Goal: Task Accomplishment & Management: Manage account settings

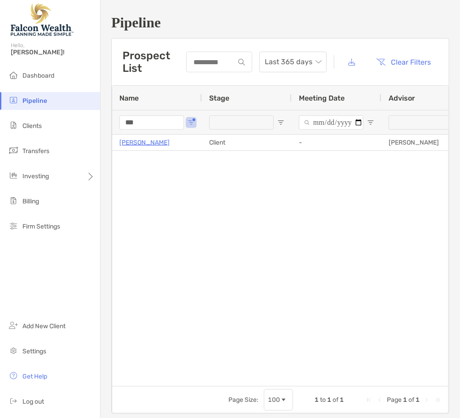
click at [205, 66] on div at bounding box center [219, 62] width 66 height 21
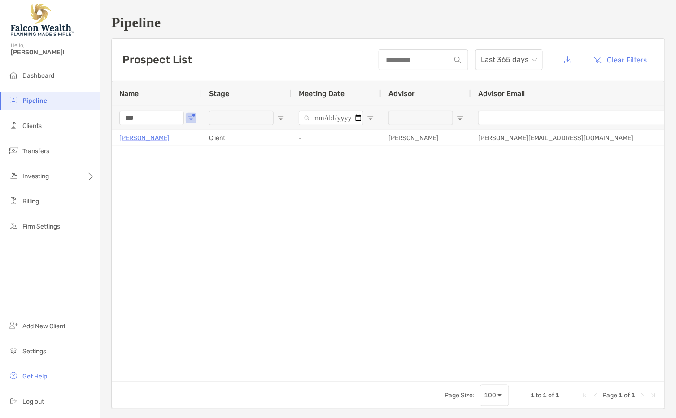
click at [249, 66] on div "Prospect List Last 365 days Clear Filters" at bounding box center [388, 60] width 553 height 42
click at [167, 119] on input "***" at bounding box center [151, 118] width 65 height 14
drag, startPoint x: 134, startPoint y: 117, endPoint x: 89, endPoint y: 124, distance: 45.4
click at [87, 124] on div "Pipeline Hello, [PERSON_NAME]! Dashboard Pipeline Clients Transfers Investing B…" at bounding box center [338, 209] width 676 height 418
type input "*****"
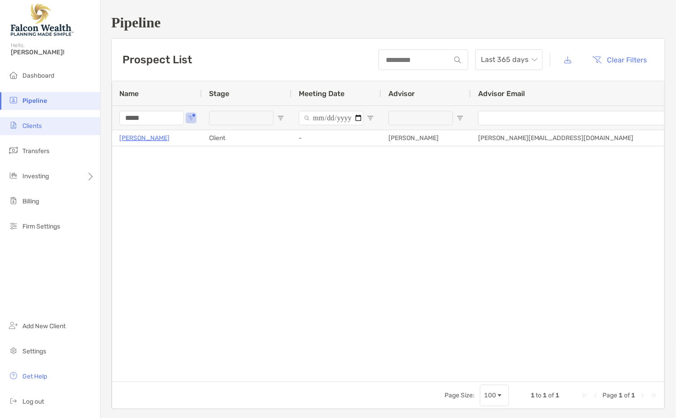
click at [46, 129] on li "Clients" at bounding box center [50, 126] width 100 height 18
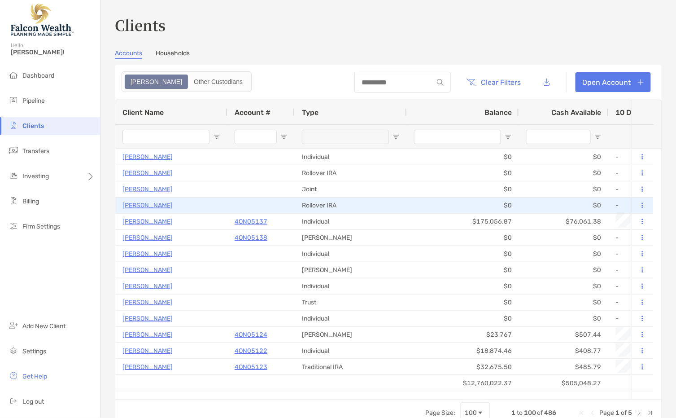
click at [140, 202] on p "[PERSON_NAME]" at bounding box center [147, 205] width 50 height 11
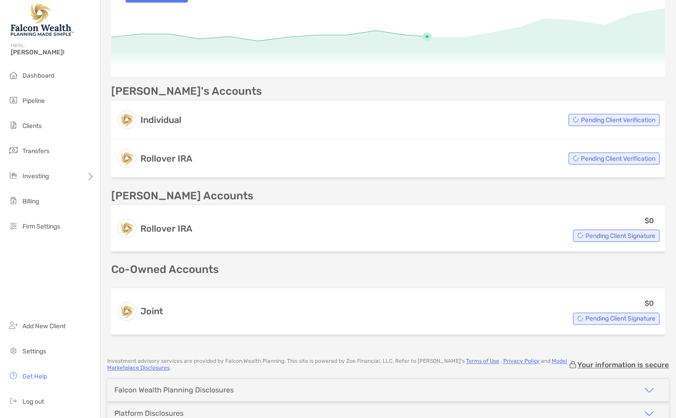
scroll to position [199, 0]
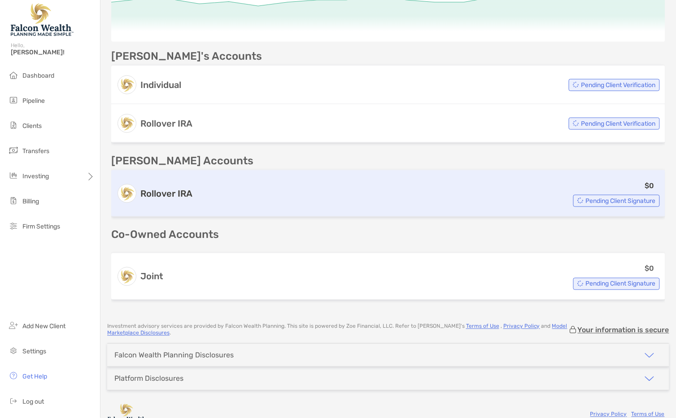
click at [459, 200] on span "Pending Client Signature" at bounding box center [621, 200] width 70 height 5
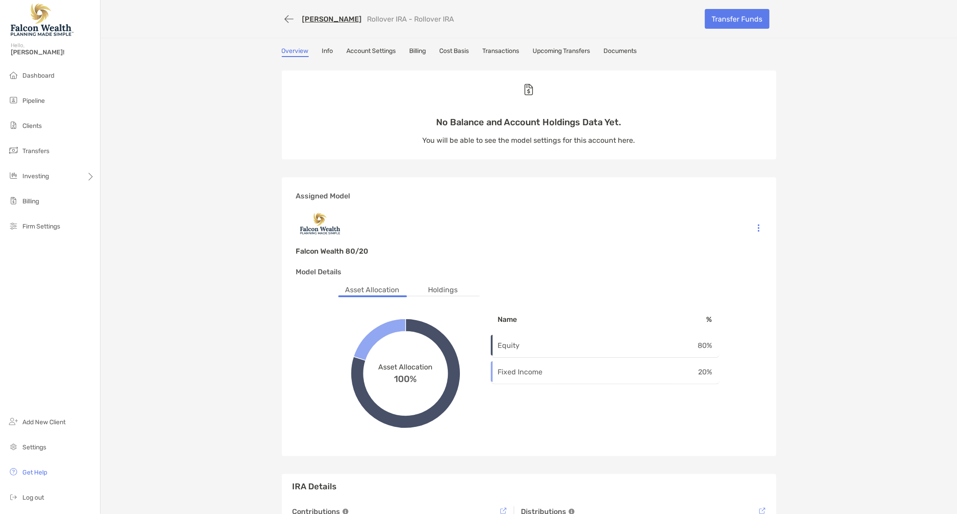
click at [459, 49] on link "Upcoming Transfers" at bounding box center [561, 52] width 57 height 10
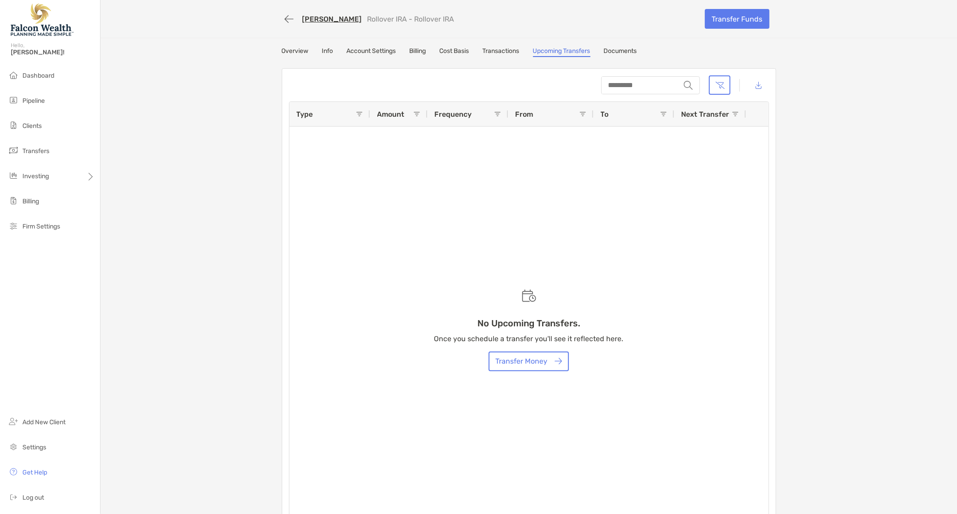
click at [292, 48] on link "Overview" at bounding box center [295, 52] width 27 height 10
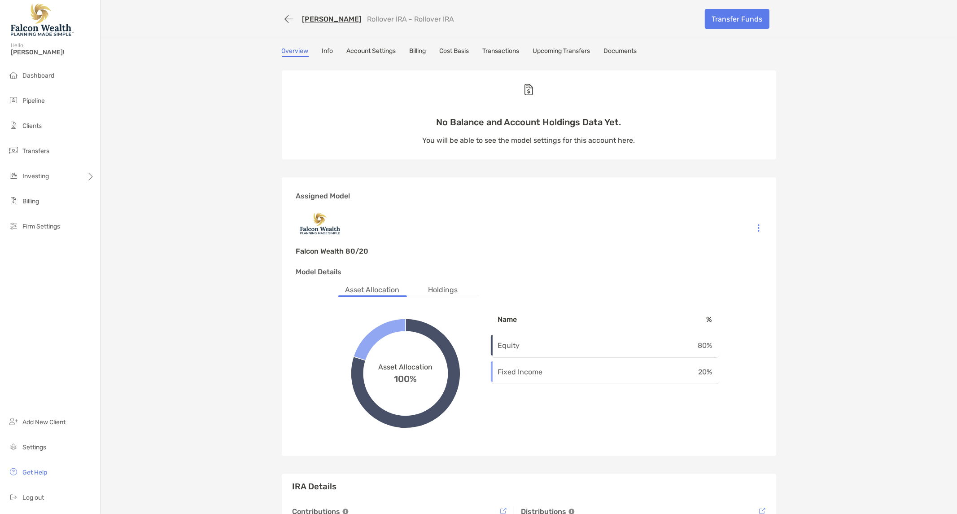
click at [459, 52] on div "[PERSON_NAME] Rollover IRA - Rollover IRA Transfer Funds Overview Info Account …" at bounding box center [528, 306] width 856 height 612
click at [459, 100] on div "[PERSON_NAME] Rollover IRA - Rollover IRA Transfer Funds Overview Info Account …" at bounding box center [528, 306] width 856 height 612
click at [459, 50] on link "Upcoming Transfers" at bounding box center [561, 52] width 57 height 10
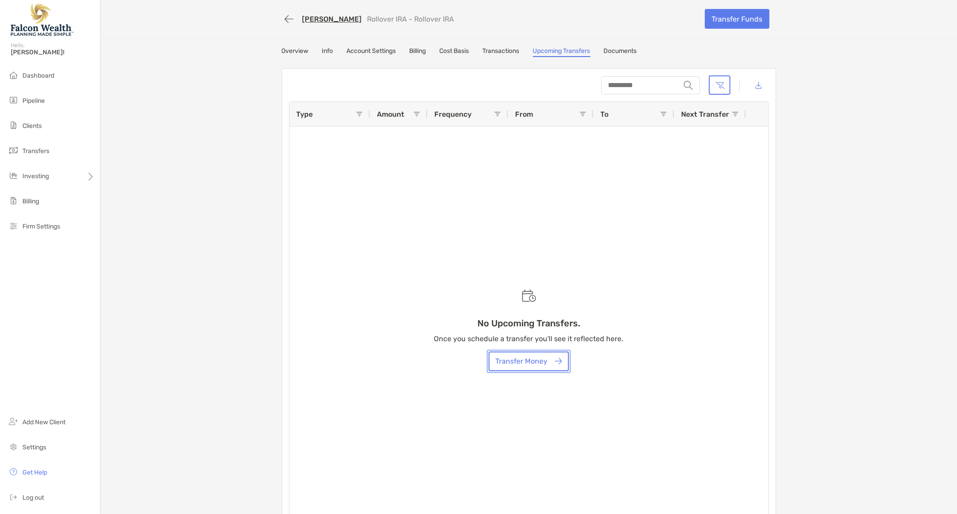
click at [459, 358] on button "Transfer Money" at bounding box center [529, 361] width 80 height 20
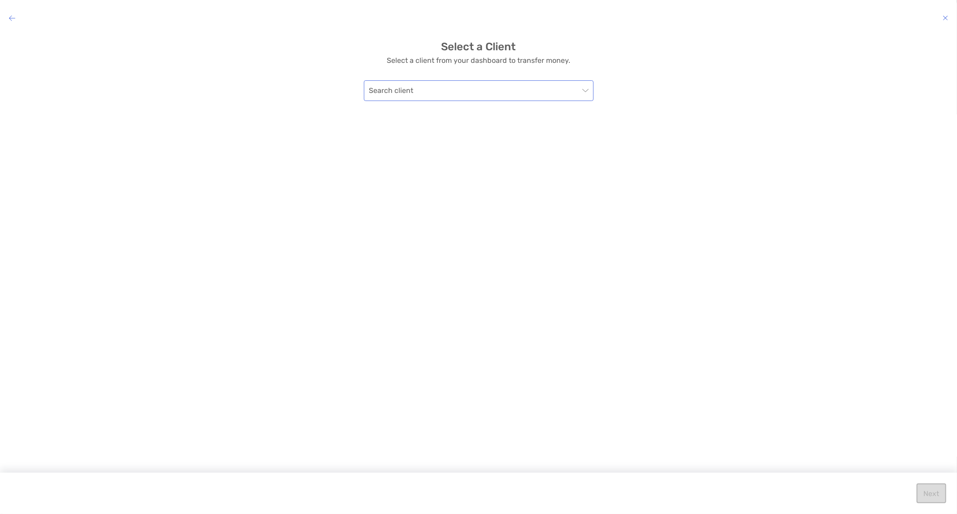
click at [445, 85] on input "modal" at bounding box center [474, 91] width 210 height 20
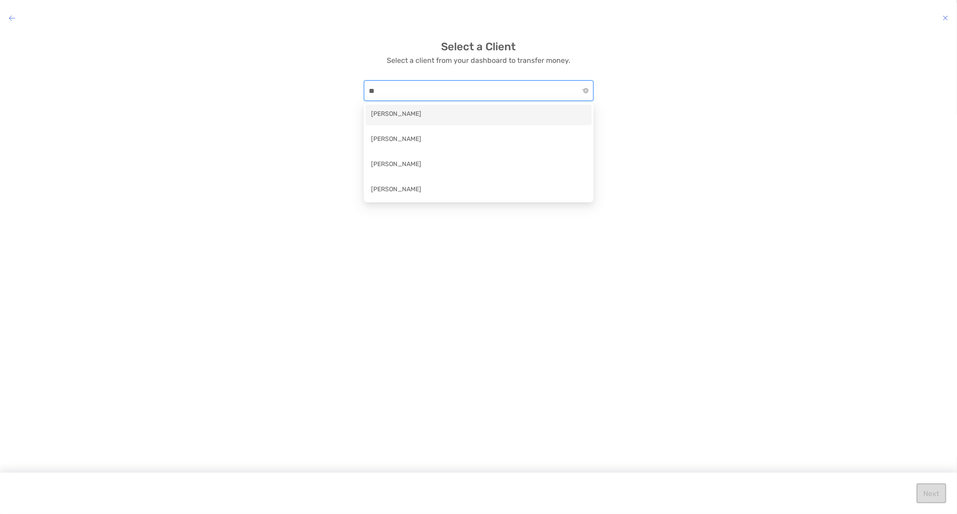
type input "*"
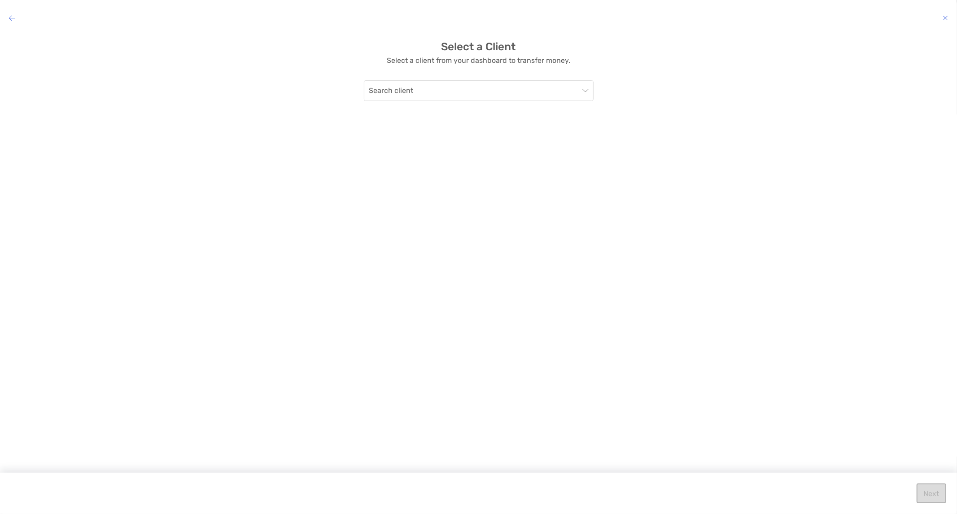
click at [412, 65] on p "Select a client from your dashboard to transfer money." at bounding box center [478, 60] width 183 height 11
click at [459, 90] on input "modal" at bounding box center [474, 91] width 210 height 20
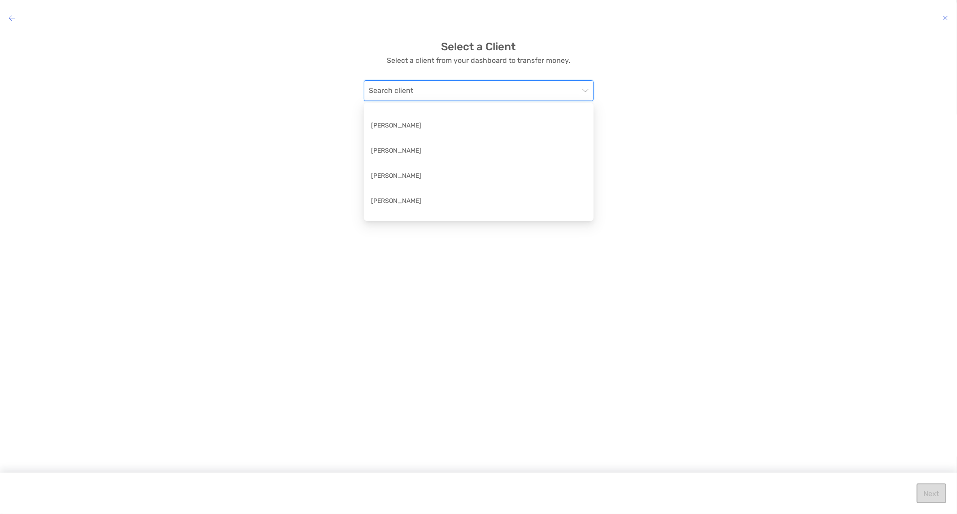
scroll to position [3253, 0]
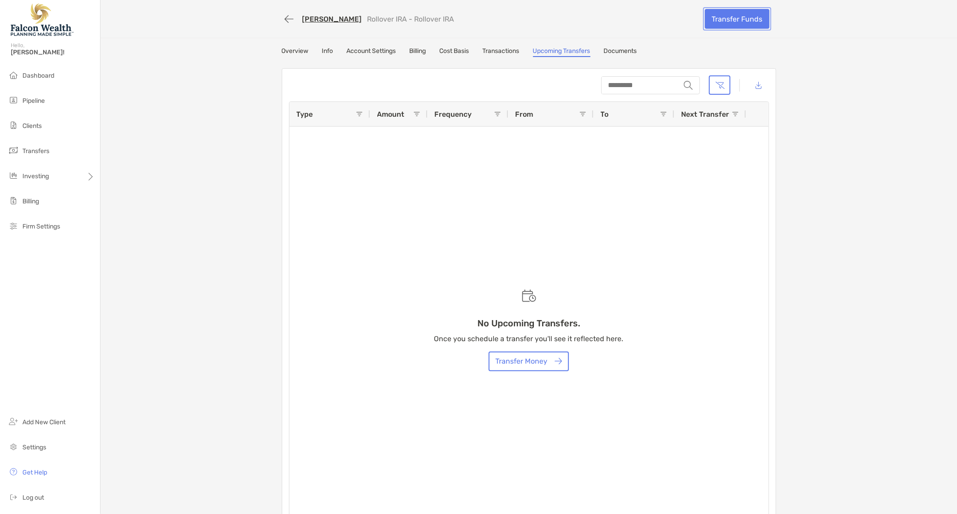
click at [459, 25] on link "Transfer Funds" at bounding box center [737, 19] width 65 height 20
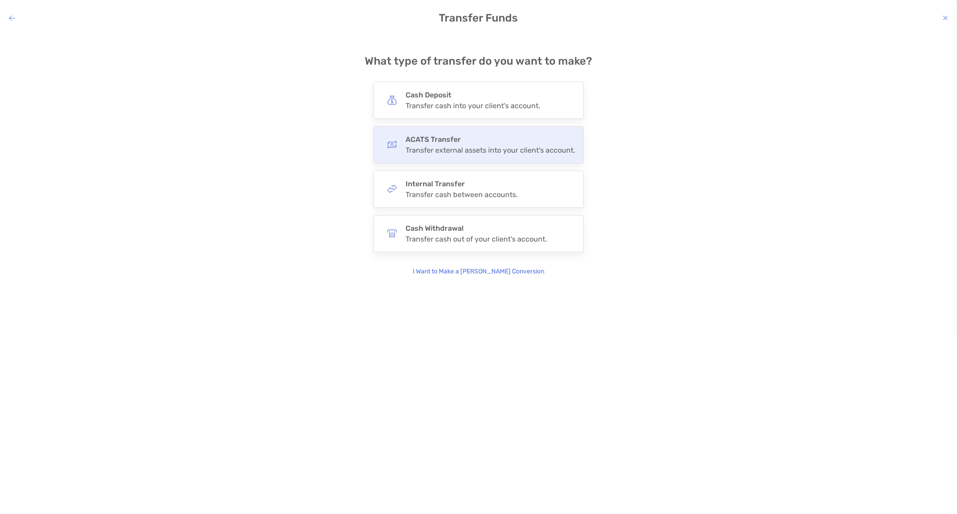
click at [454, 136] on h4 "ACATS Transfer" at bounding box center [491, 139] width 170 height 9
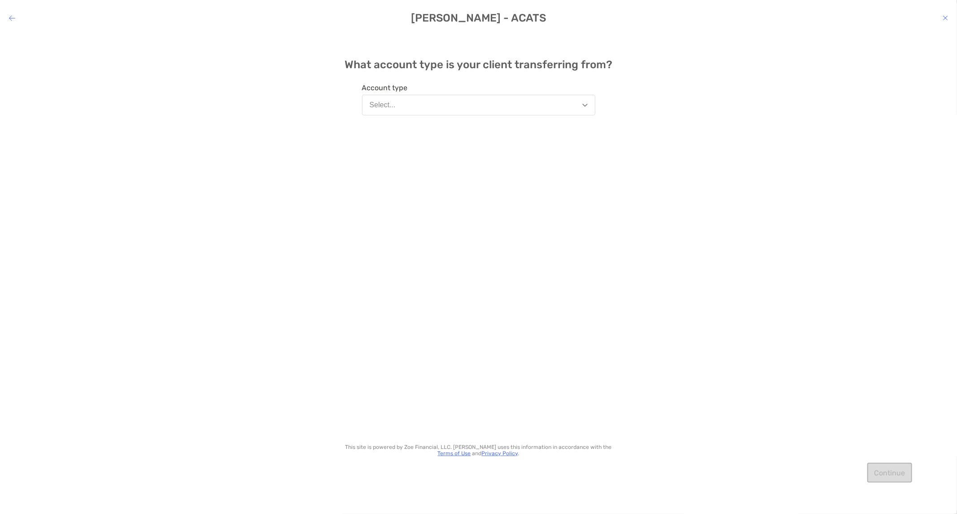
click at [447, 101] on button "Select..." at bounding box center [478, 105] width 233 height 21
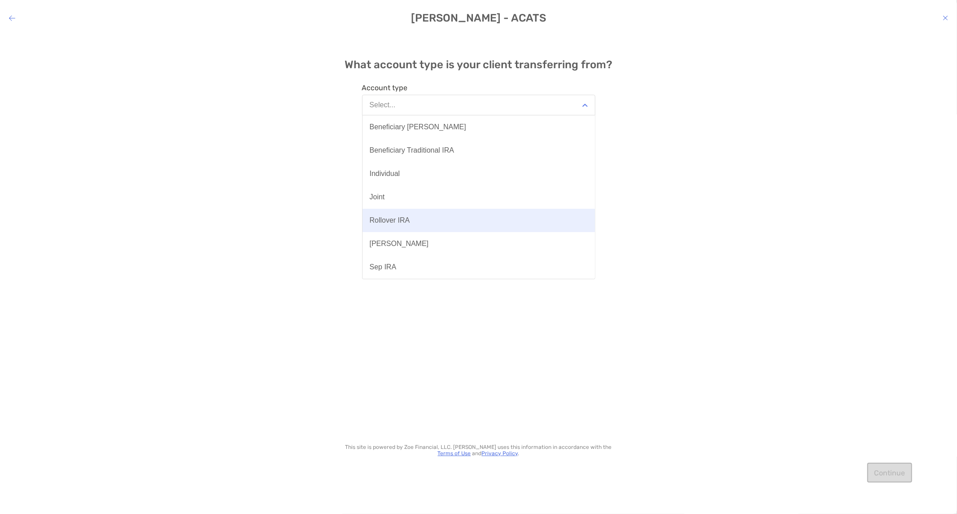
click at [399, 218] on div "Rollover IRA" at bounding box center [390, 220] width 40 height 8
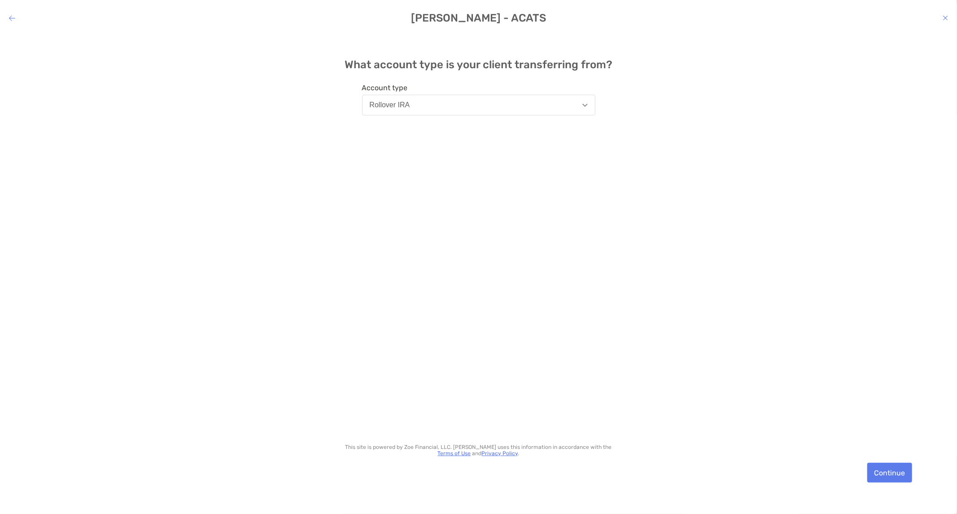
click at [459, 67] on div "What account type is your client transferring from? Account type Rollover IRA T…" at bounding box center [478, 266] width 957 height 467
click at [459, 417] on button "Continue" at bounding box center [889, 472] width 45 height 20
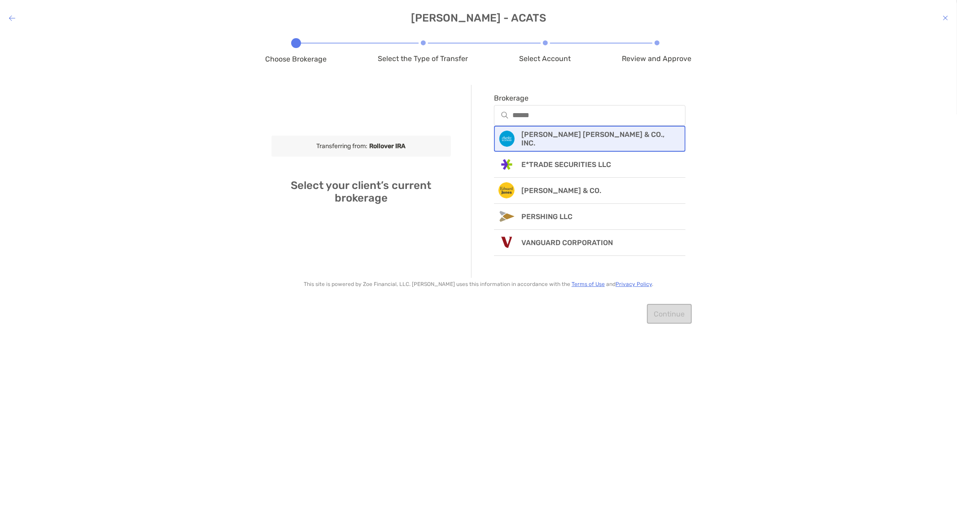
click at [459, 133] on p "[PERSON_NAME] [PERSON_NAME] & CO., INC." at bounding box center [597, 138] width 152 height 17
click at [459, 174] on input "Account number" at bounding box center [590, 178] width 190 height 8
click at [459, 175] on input "Account number" at bounding box center [590, 178] width 190 height 8
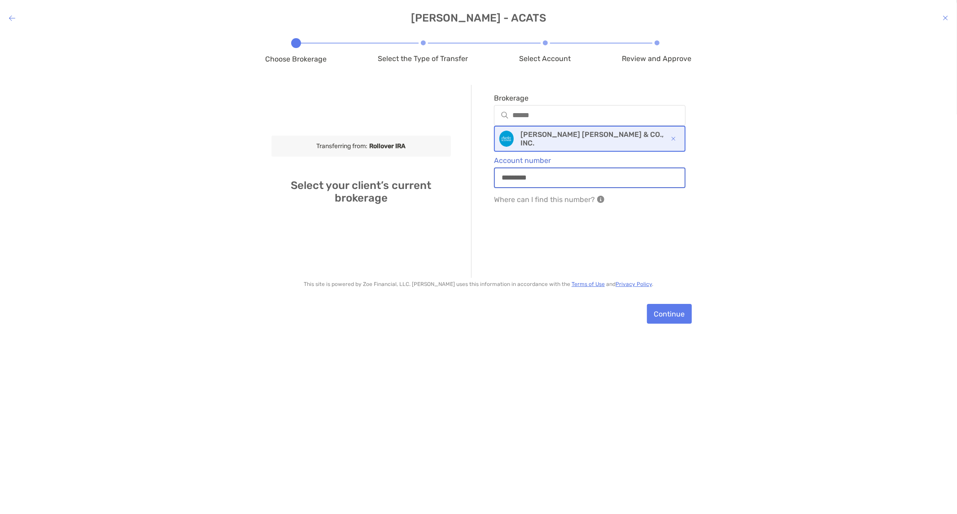
type input "*********"
click at [459, 321] on div "Choose Brokerage Select the Type of Transfer Select Account Review and Approve …" at bounding box center [478, 266] width 957 height 467
click at [459, 318] on button "Continue" at bounding box center [669, 314] width 45 height 20
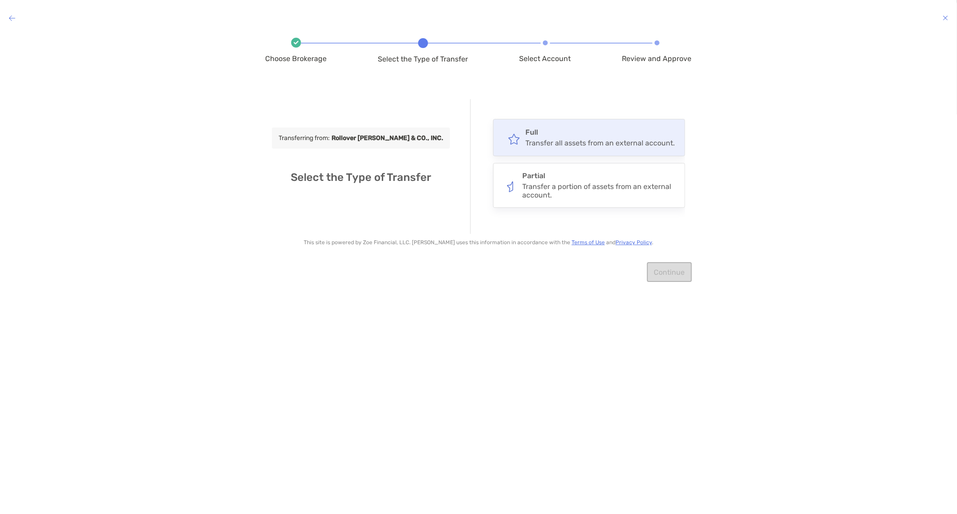
click at [459, 145] on div "Transfer all assets from an external account." at bounding box center [599, 143] width 149 height 9
click at [0, 0] on input "****" at bounding box center [0, 0] width 0 height 0
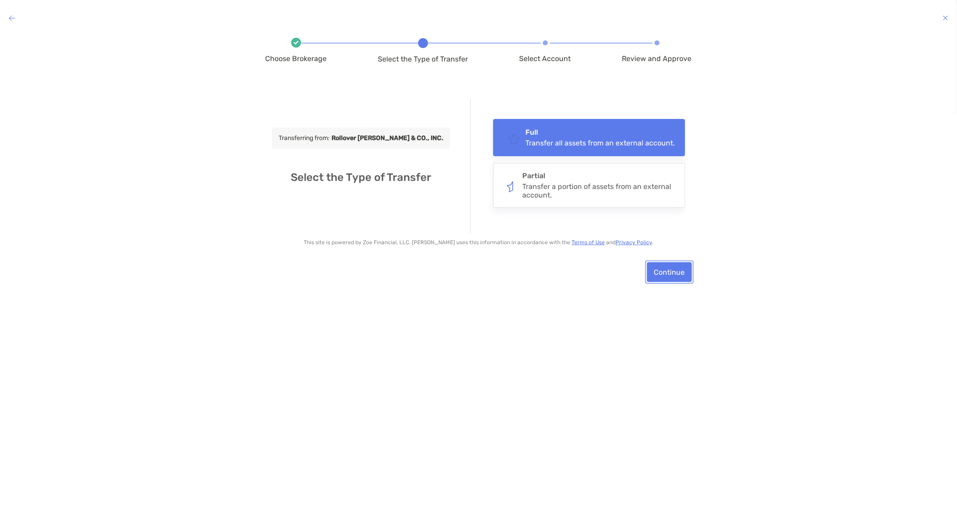
click at [459, 275] on button "Continue" at bounding box center [669, 272] width 45 height 20
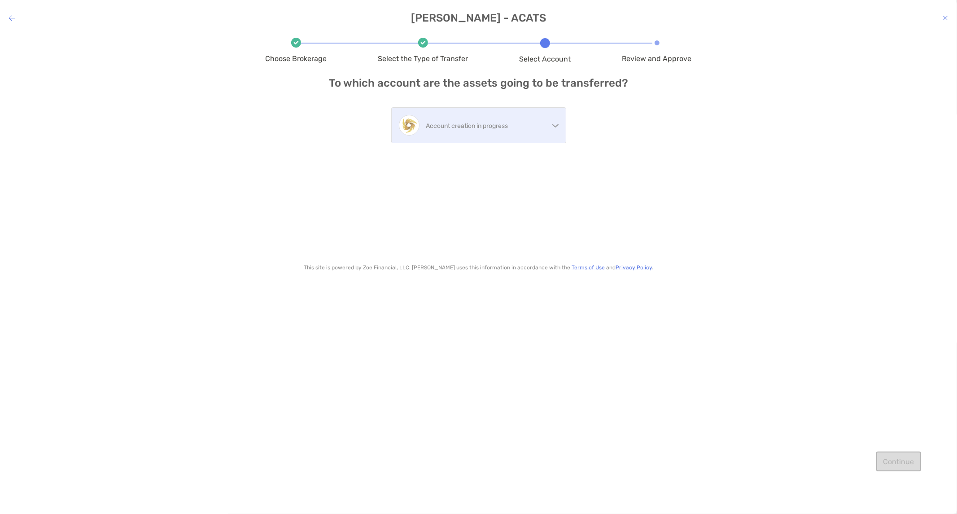
click at [459, 123] on p "Account creation in progress" at bounding box center [487, 125] width 122 height 11
click at [459, 159] on div "Choose Brokerage Select the Type of Transfer Select Account Review and Approve …" at bounding box center [479, 266] width 426 height 453
click at [459, 138] on div "Account creation in progress" at bounding box center [479, 125] width 174 height 35
click at [459, 142] on div "Choose Brokerage Select the Type of Transfer Select Account Review and Approve …" at bounding box center [479, 266] width 426 height 453
click at [8, 16] on h4 "[PERSON_NAME] - ACATS" at bounding box center [478, 18] width 957 height 13
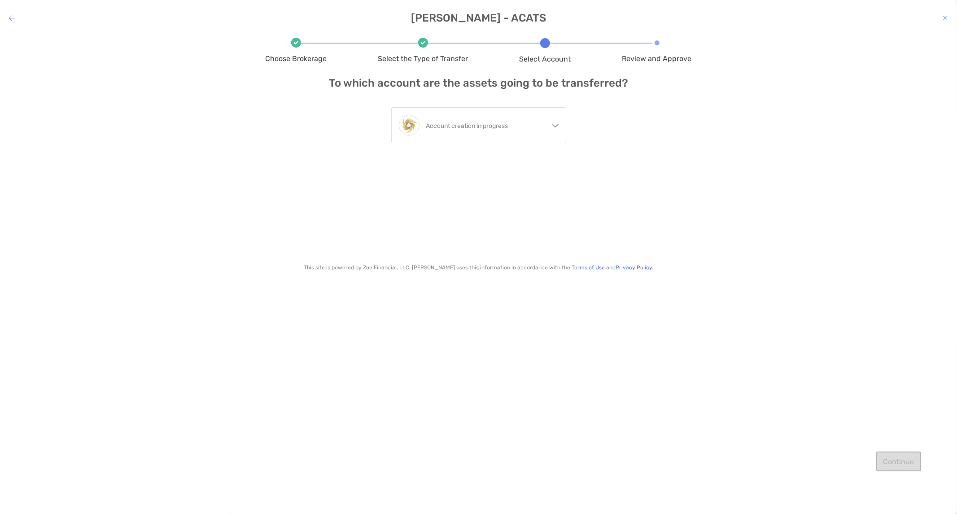
click at [10, 17] on icon "modal" at bounding box center [12, 17] width 6 height 7
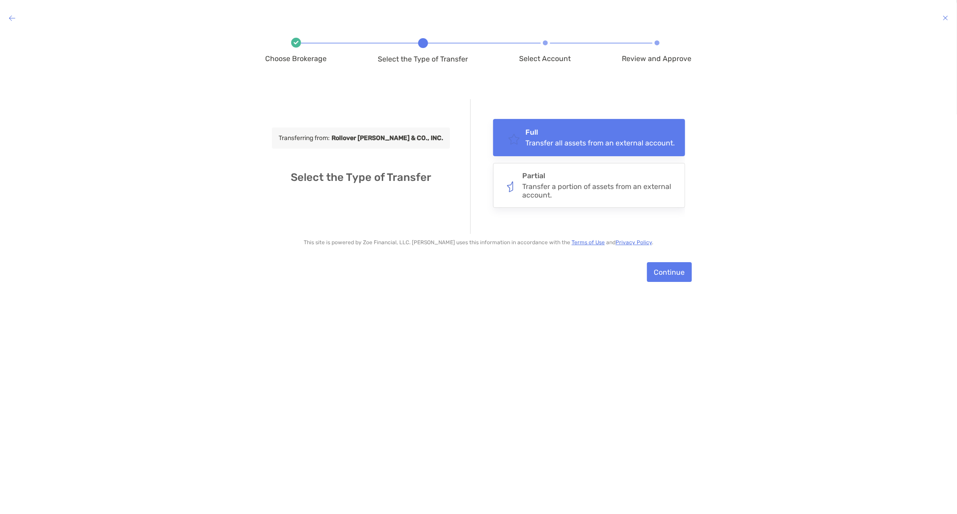
click at [10, 17] on icon "modal" at bounding box center [12, 17] width 6 height 7
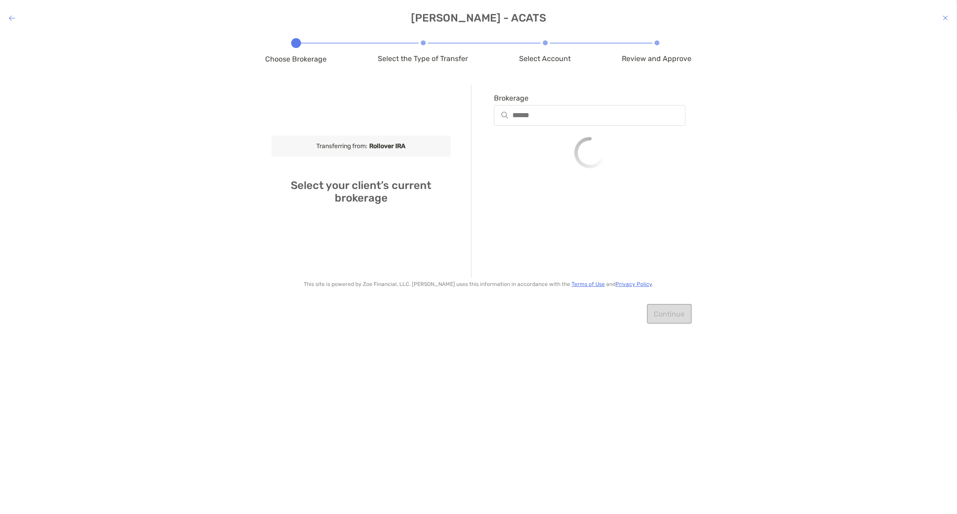
click at [10, 17] on icon "modal" at bounding box center [12, 17] width 6 height 7
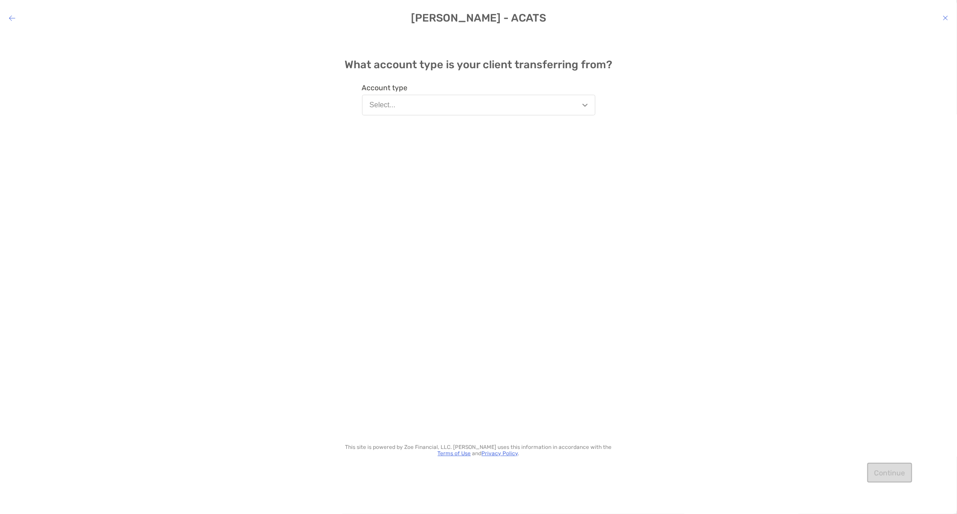
click at [10, 17] on icon "modal" at bounding box center [12, 17] width 6 height 7
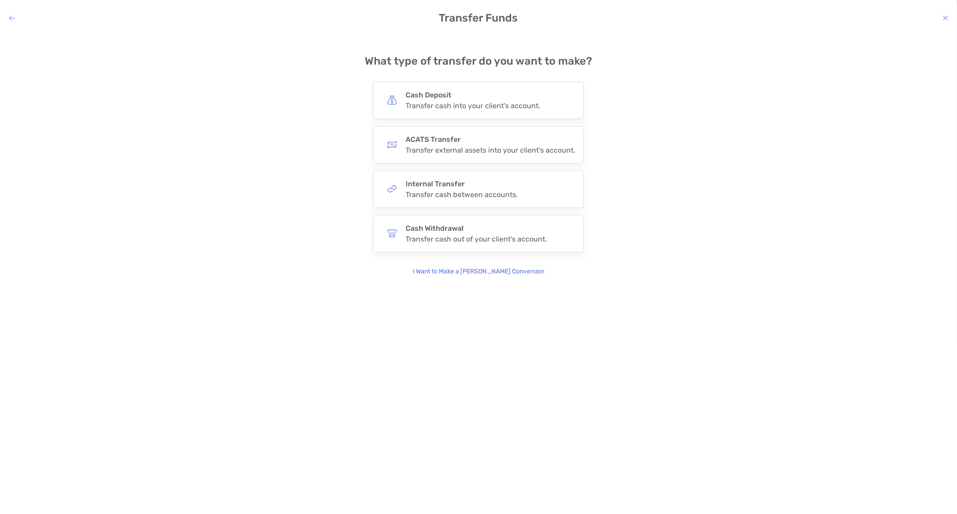
click at [10, 17] on icon "modal" at bounding box center [12, 17] width 6 height 7
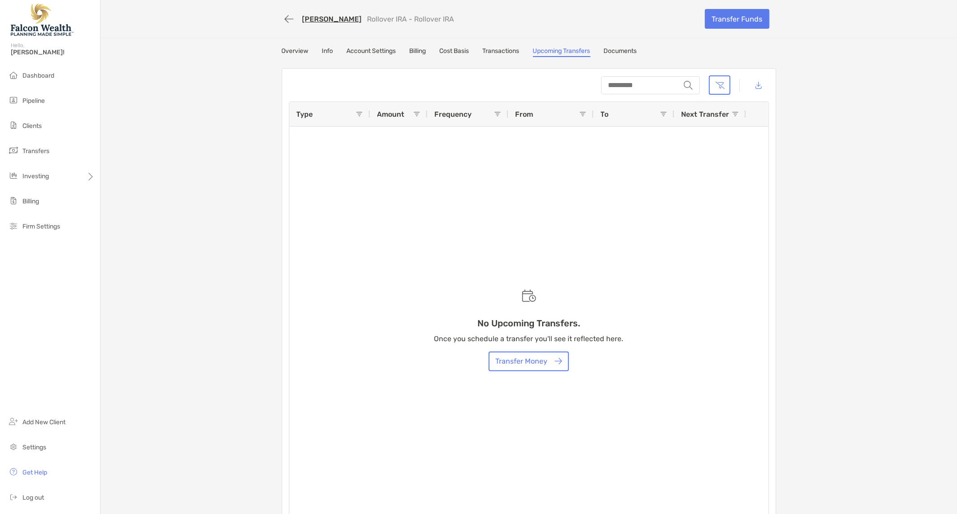
click at [289, 47] on link "Overview" at bounding box center [295, 52] width 27 height 10
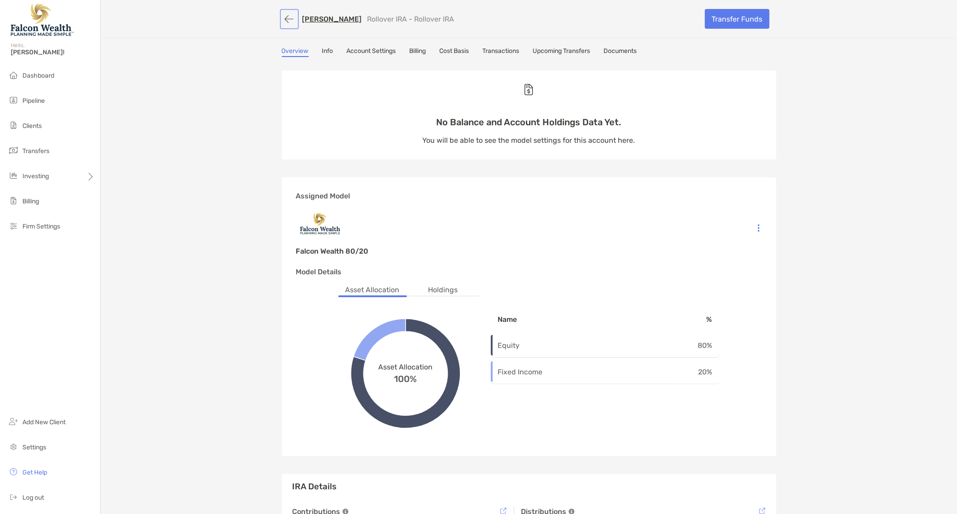
click at [284, 17] on button "button" at bounding box center [289, 19] width 15 height 17
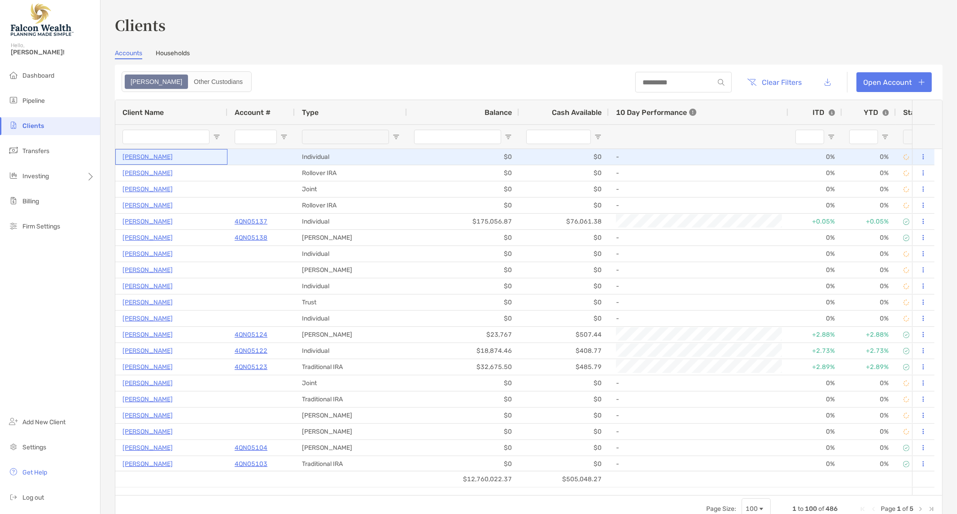
click at [142, 160] on p "[PERSON_NAME]" at bounding box center [147, 156] width 50 height 11
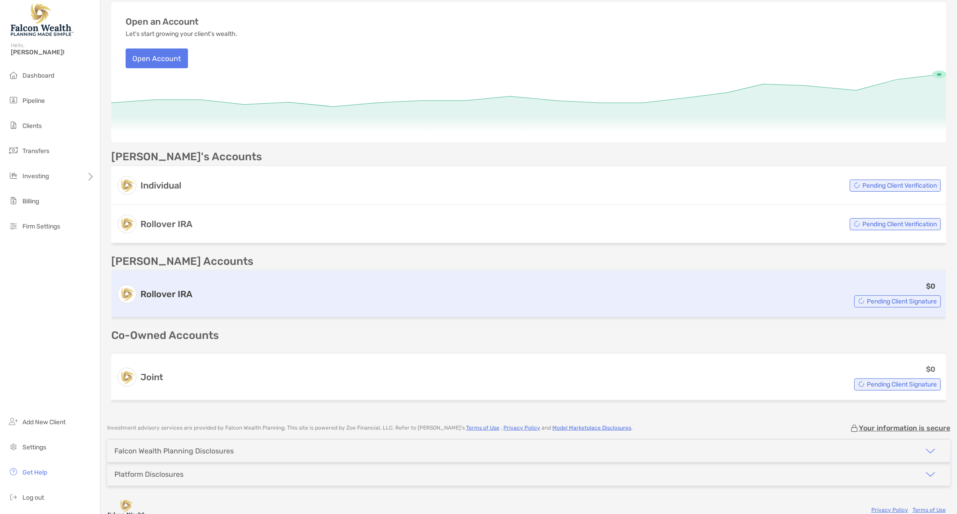
scroll to position [100, 0]
click at [199, 298] on div "$0 Pending Client Signature" at bounding box center [568, 292] width 745 height 27
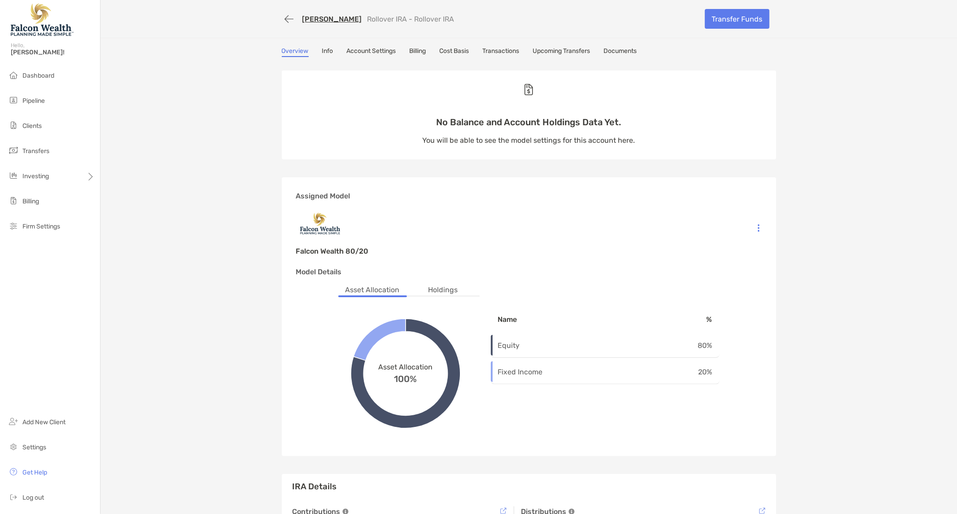
click at [459, 47] on link "Documents" at bounding box center [620, 52] width 33 height 10
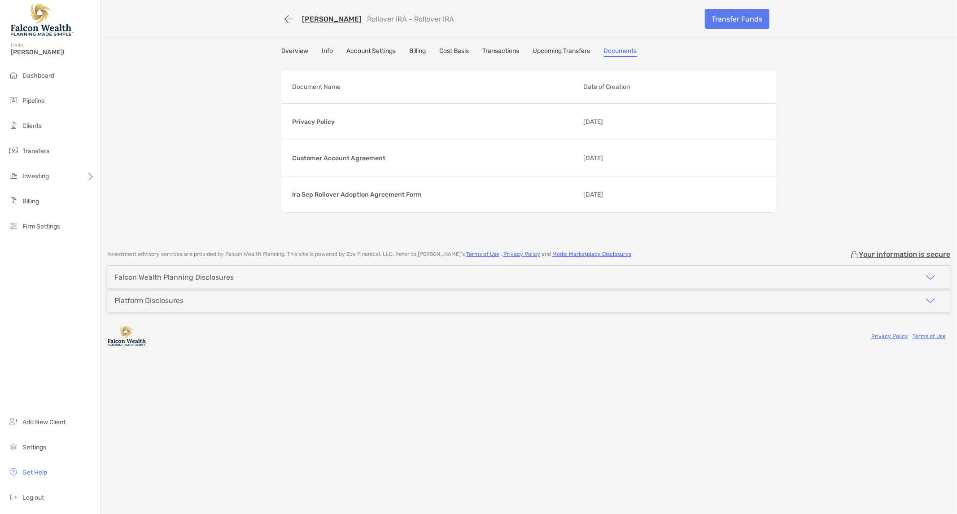
click at [459, 50] on link "Upcoming Transfers" at bounding box center [561, 52] width 57 height 10
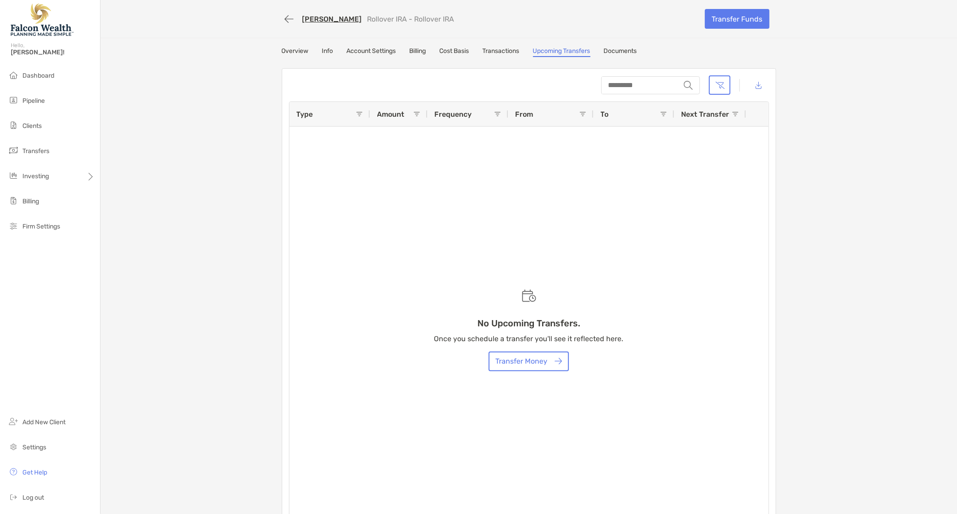
click at [459, 52] on link "Documents" at bounding box center [620, 52] width 33 height 10
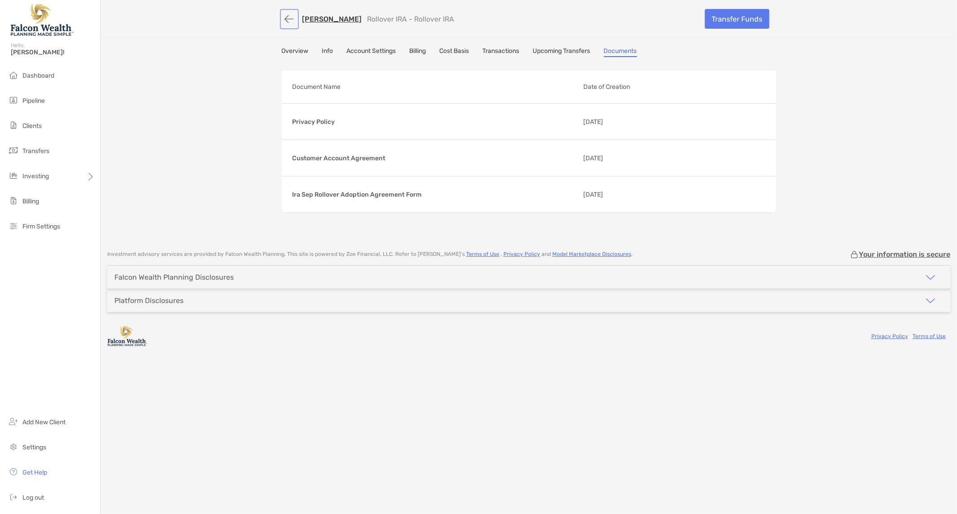
drag, startPoint x: 287, startPoint y: 17, endPoint x: 229, endPoint y: 109, distance: 108.9
click at [230, 101] on div "[PERSON_NAME] Rollover IRA - Rollover IRA Transfer Funds Overview Info Account …" at bounding box center [528, 120] width 856 height 241
click at [222, 276] on div "Falcon Wealth Planning Disclosures" at bounding box center [173, 277] width 119 height 9
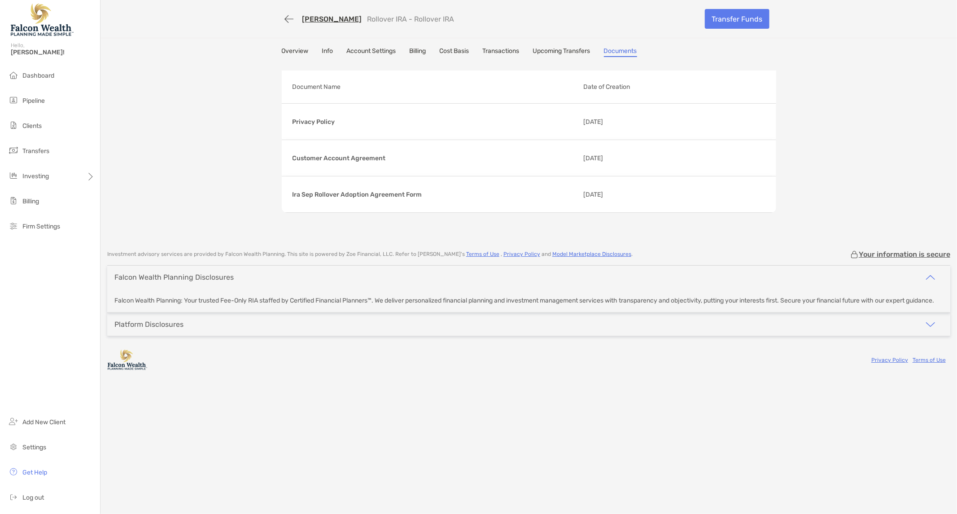
click at [152, 324] on div "Platform Disclosures" at bounding box center [148, 324] width 83 height 23
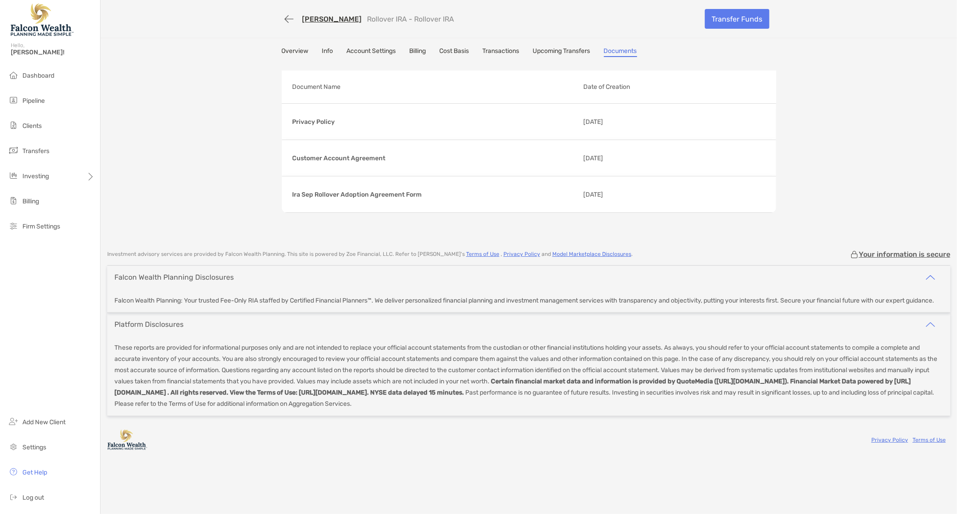
click at [146, 328] on div "Platform Disclosures" at bounding box center [148, 324] width 69 height 9
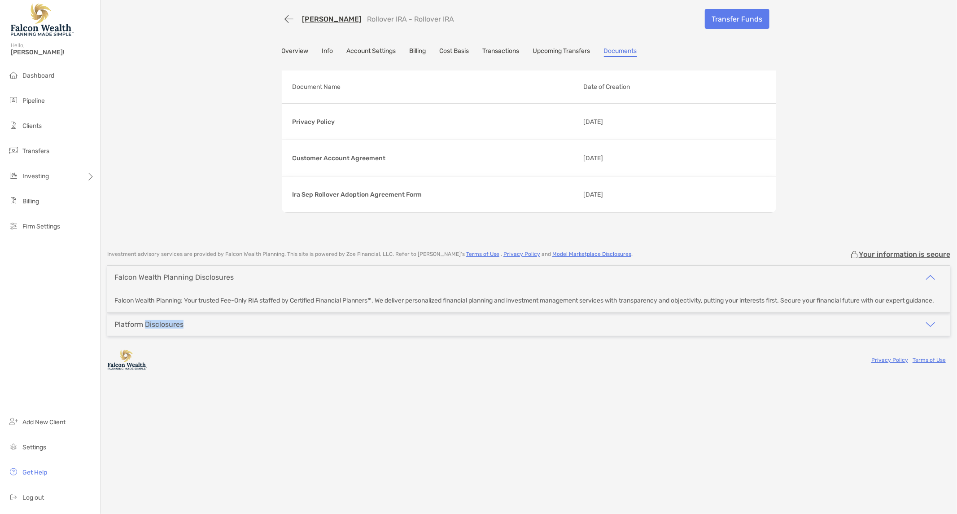
click at [146, 328] on div "Platform Disclosures" at bounding box center [148, 324] width 69 height 9
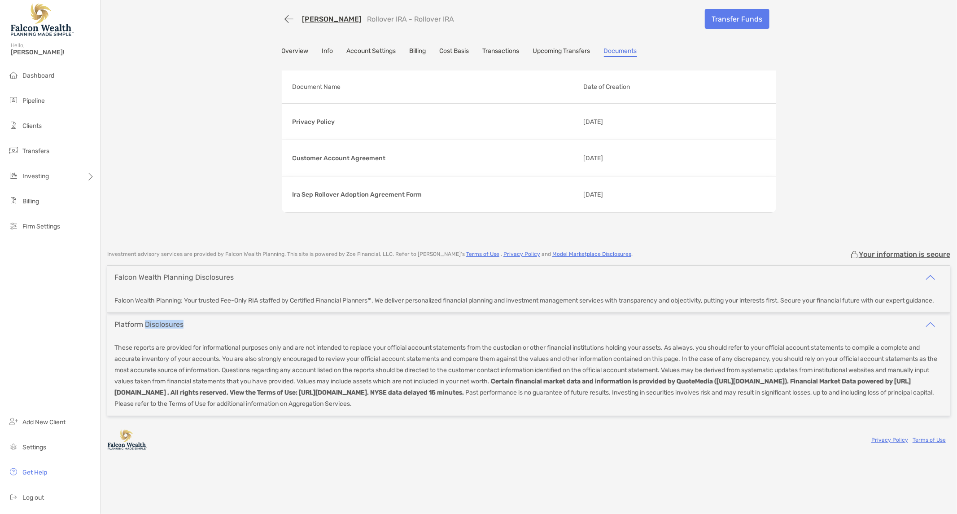
click at [305, 55] on link "Overview" at bounding box center [295, 52] width 27 height 10
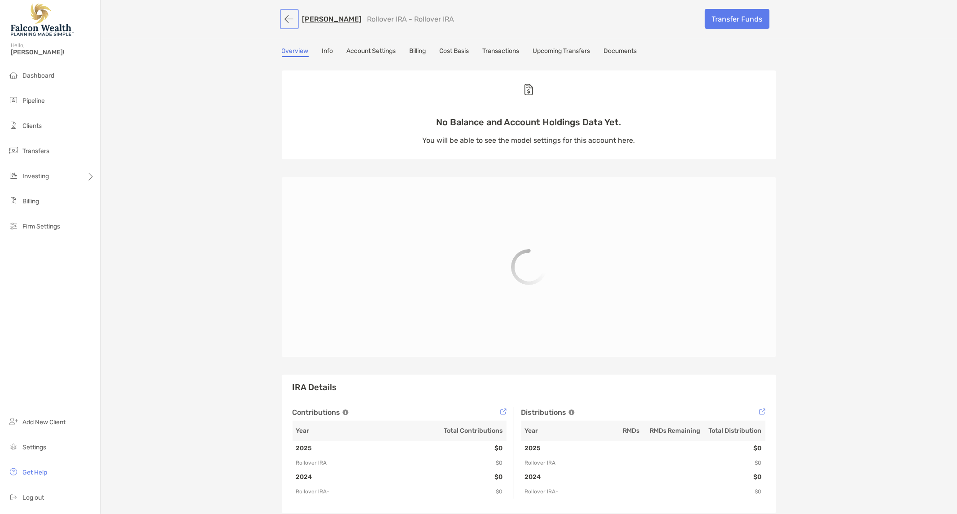
click at [282, 15] on button "button" at bounding box center [289, 19] width 15 height 17
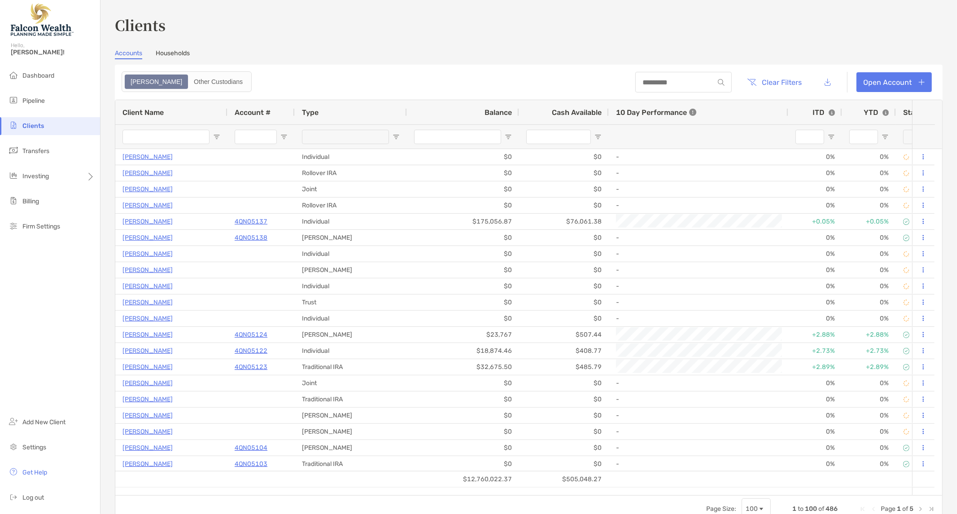
click at [169, 52] on link "Households" at bounding box center [173, 54] width 34 height 10
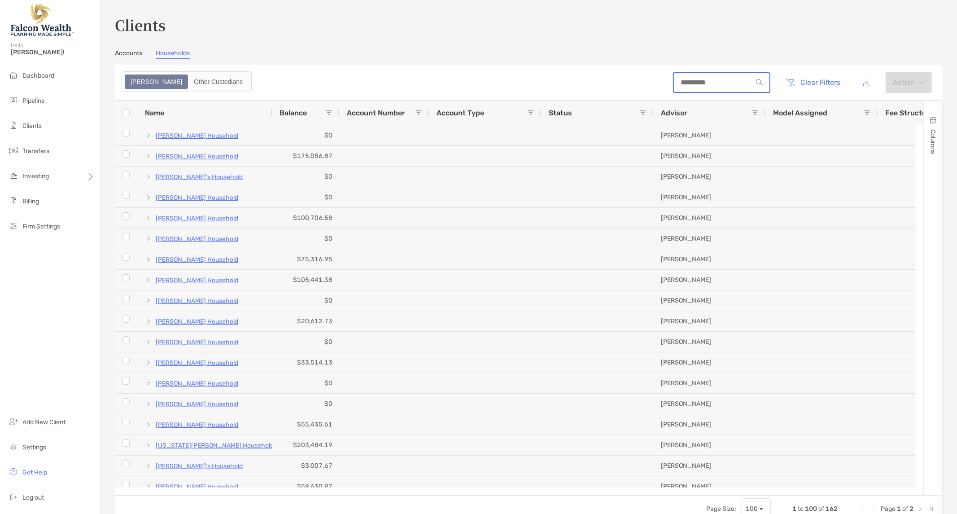
click at [459, 83] on input at bounding box center [713, 83] width 79 height 8
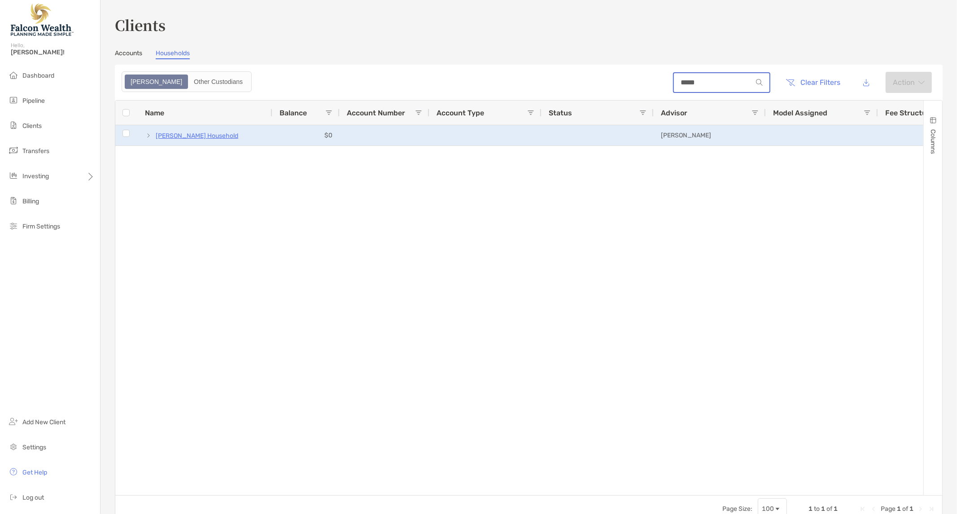
type input "*****"
click at [229, 132] on p "[PERSON_NAME] Household" at bounding box center [197, 135] width 83 height 11
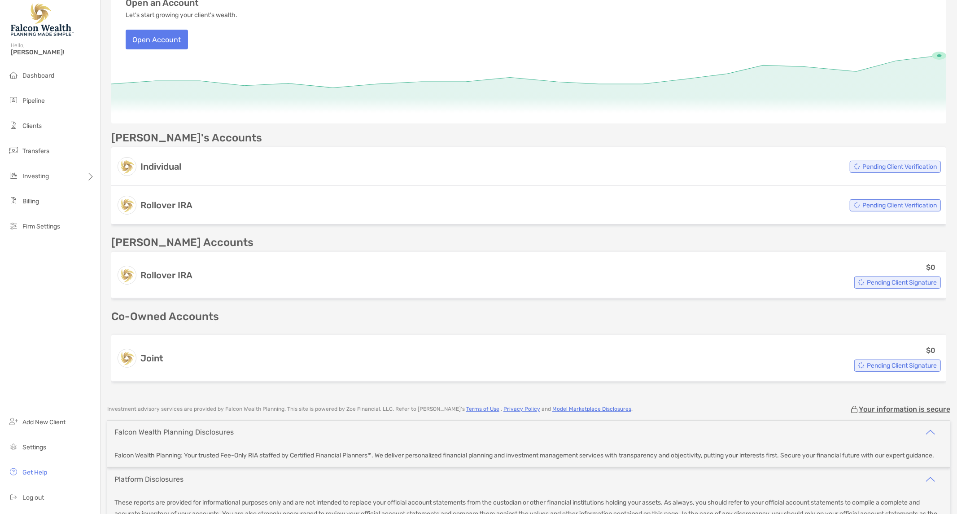
scroll to position [149, 0]
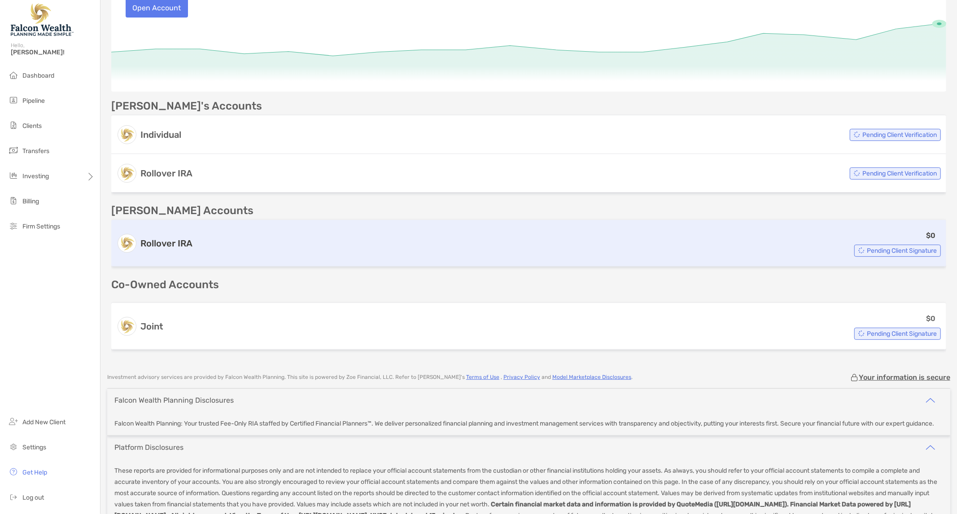
click at [459, 248] on span "Pending Client Signature" at bounding box center [902, 250] width 70 height 5
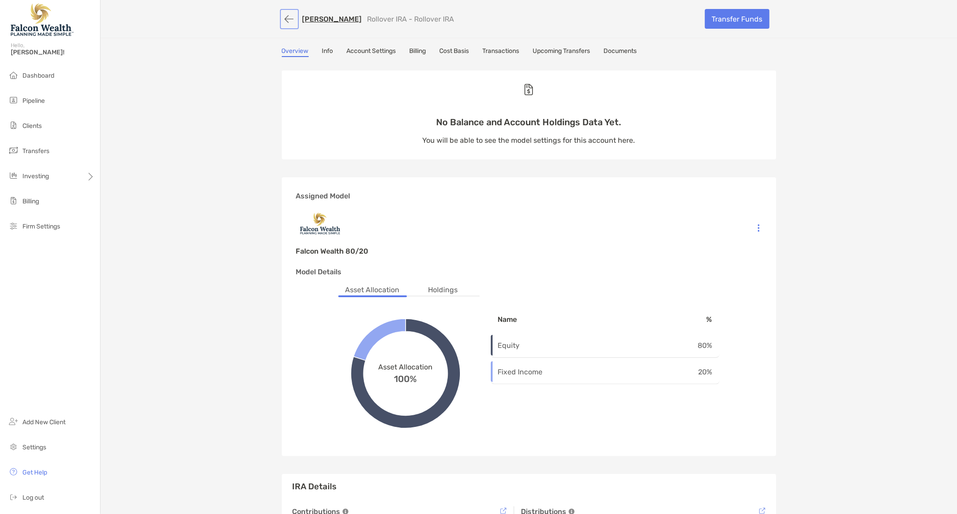
click at [283, 16] on button "button" at bounding box center [289, 19] width 15 height 17
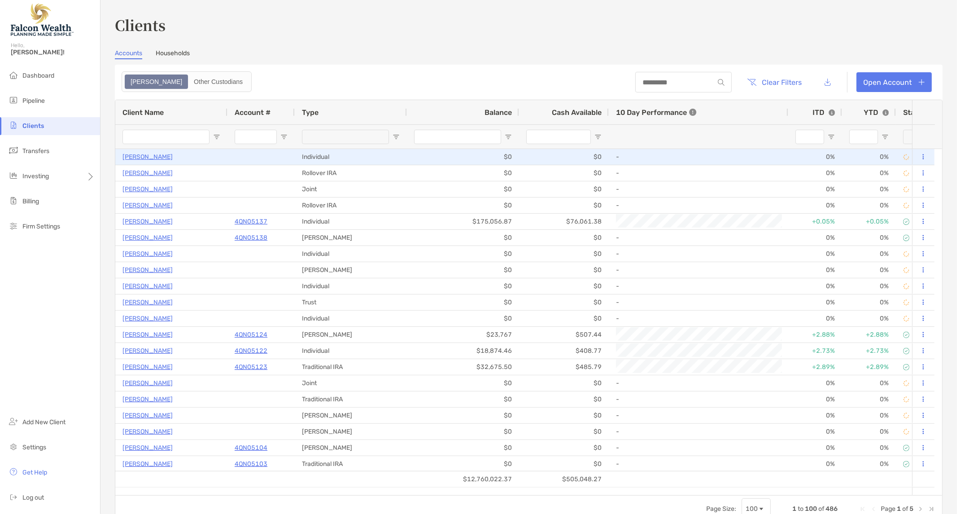
click at [155, 158] on p "[PERSON_NAME]" at bounding box center [147, 156] width 50 height 11
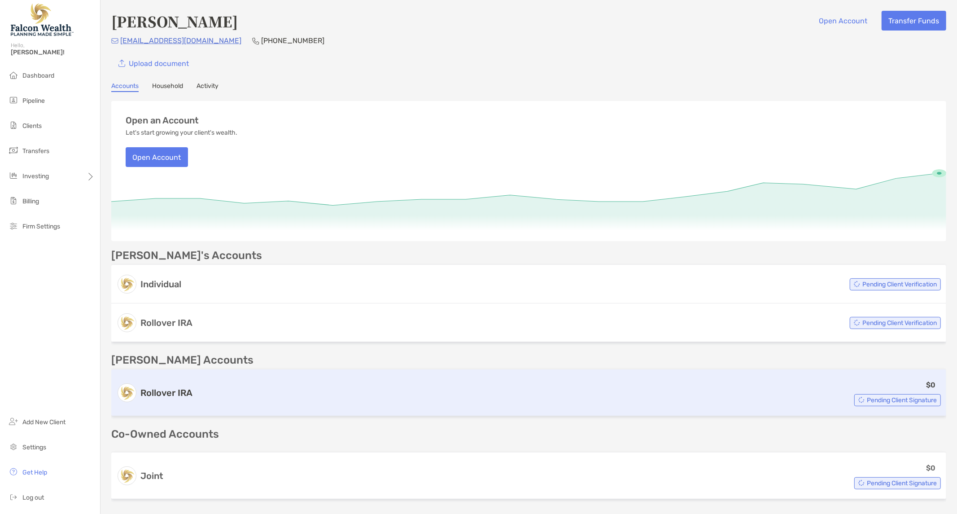
click at [459, 386] on div "$0 Pending Client Signature" at bounding box center [568, 392] width 745 height 27
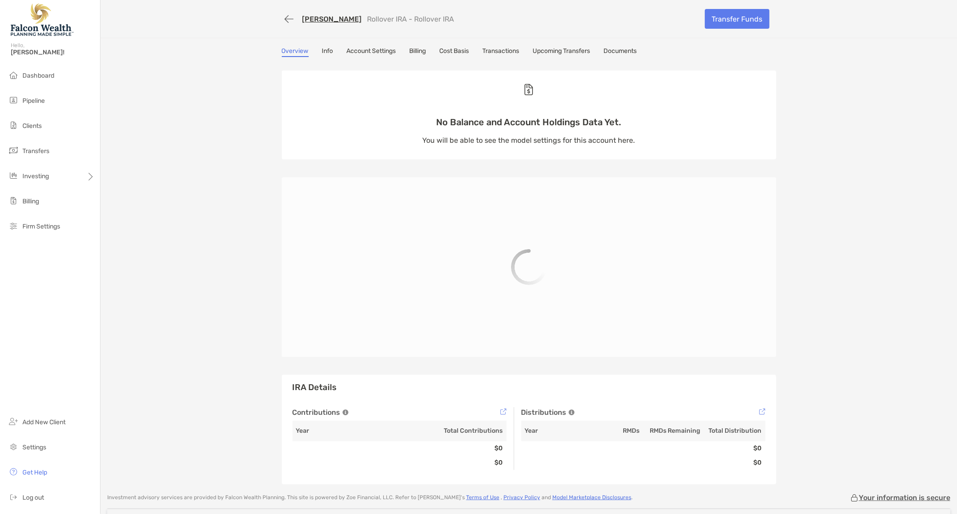
click at [459, 52] on link "Upcoming Transfers" at bounding box center [561, 52] width 57 height 10
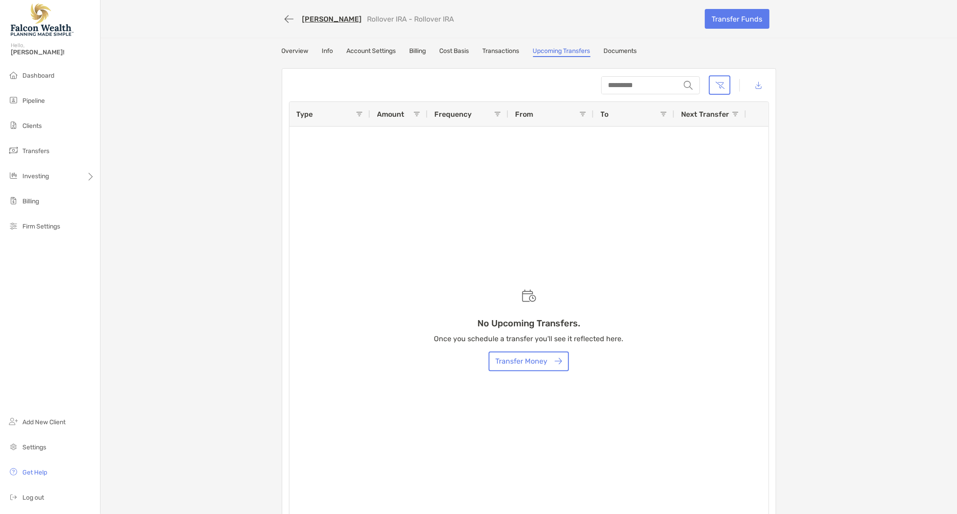
click at [459, 51] on link "Documents" at bounding box center [620, 52] width 33 height 10
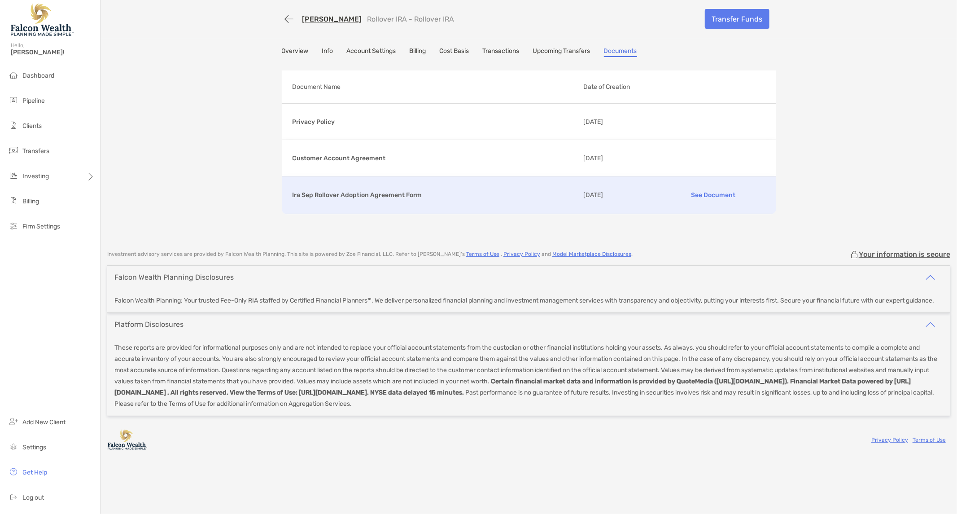
click at [459, 194] on p "See Document" at bounding box center [713, 195] width 104 height 16
click at [282, 51] on link "Overview" at bounding box center [295, 52] width 27 height 10
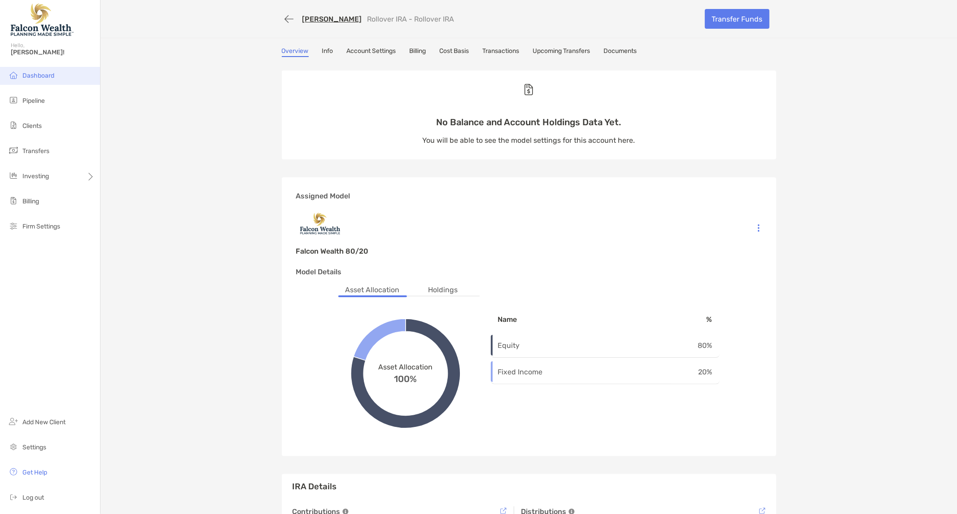
click at [42, 80] on li "Dashboard" at bounding box center [50, 76] width 100 height 18
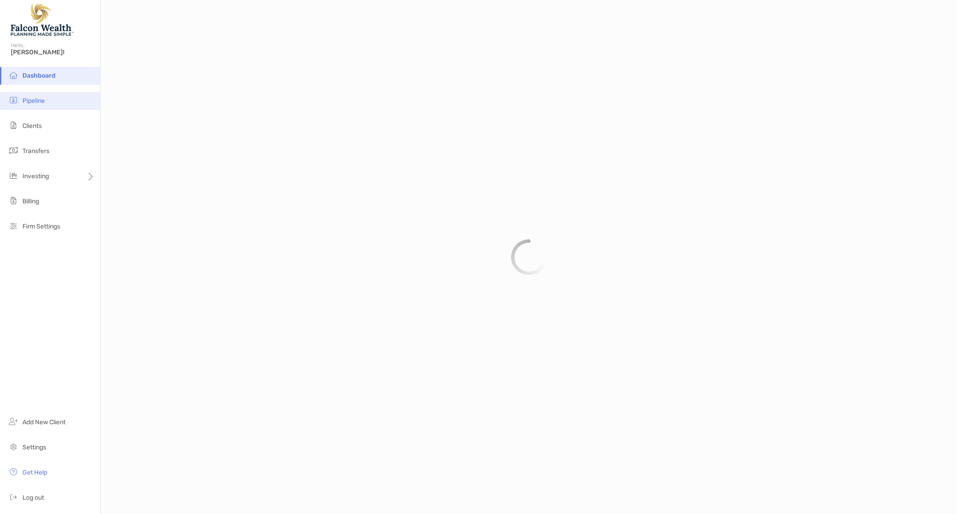
click at [52, 105] on li "Pipeline" at bounding box center [50, 101] width 100 height 18
click at [41, 128] on span "Clients" at bounding box center [31, 126] width 19 height 8
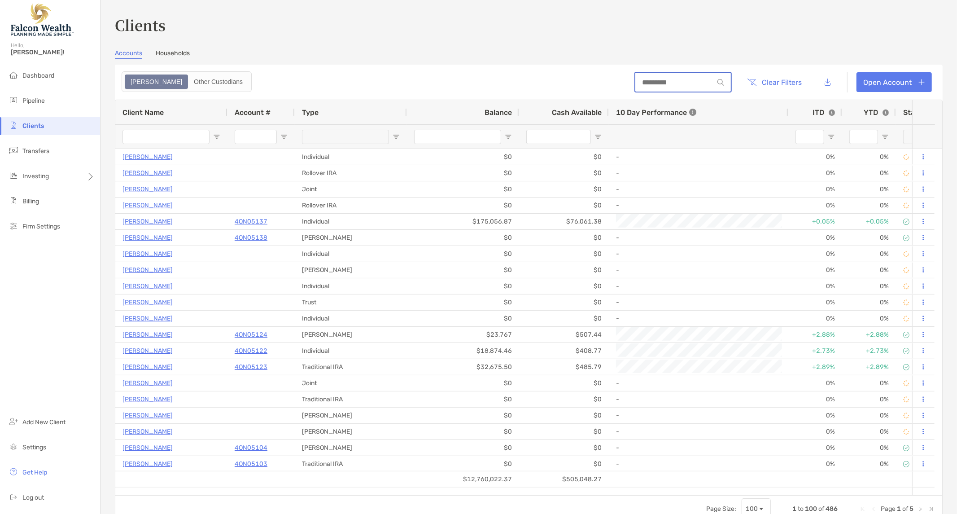
click at [459, 82] on input at bounding box center [674, 83] width 79 height 8
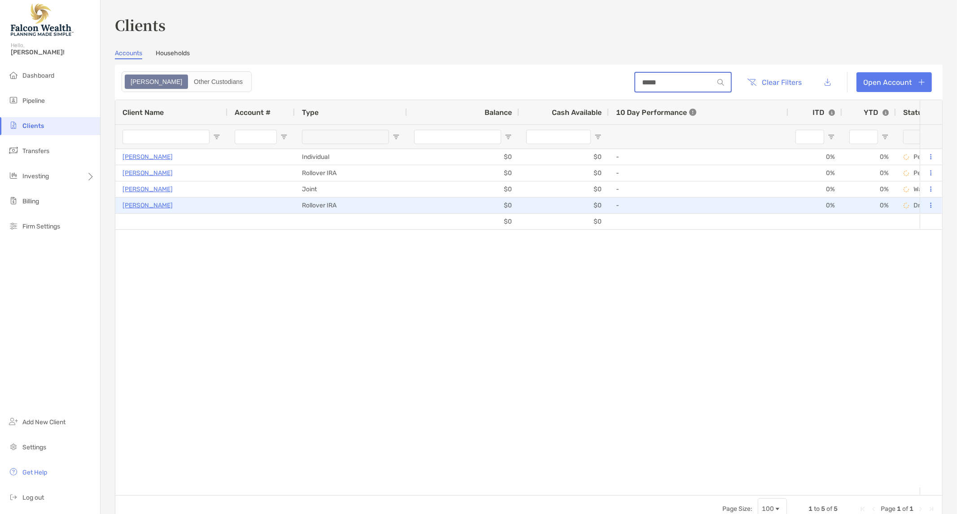
type input "*****"
click at [142, 206] on p "[PERSON_NAME]" at bounding box center [147, 205] width 50 height 11
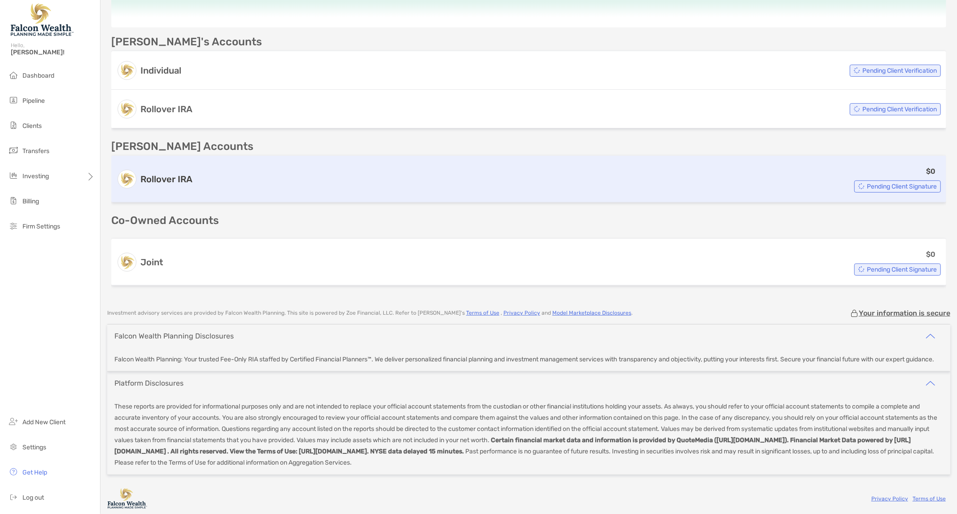
scroll to position [226, 0]
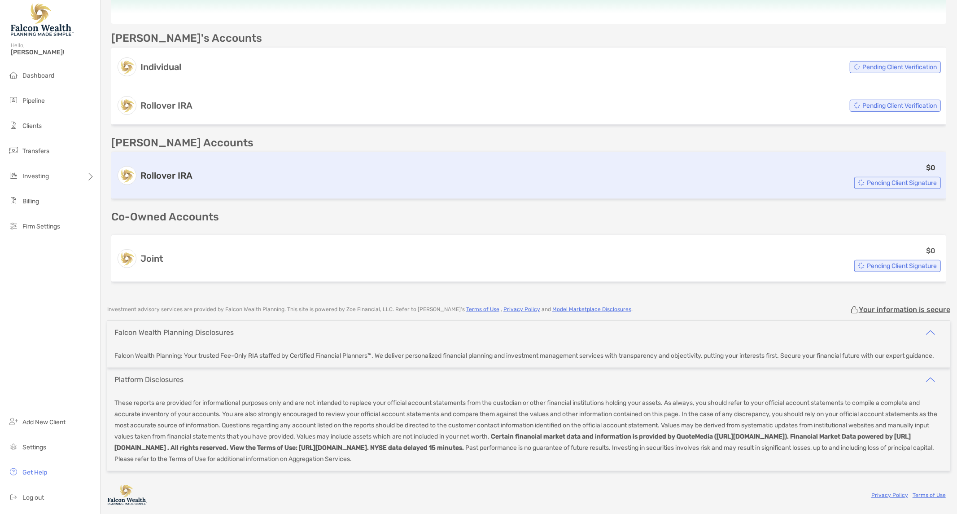
click at [168, 170] on h3 "Rollover IRA" at bounding box center [166, 175] width 52 height 11
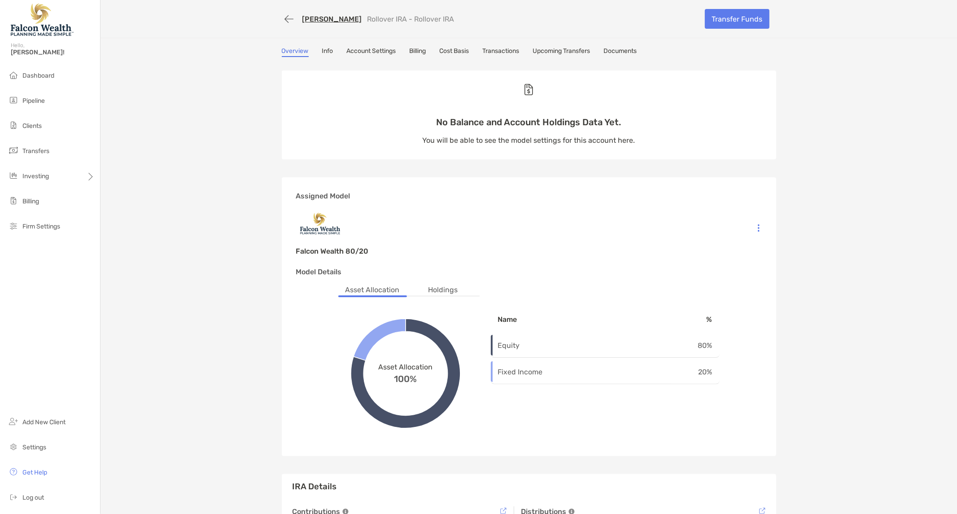
click at [459, 48] on link "Documents" at bounding box center [620, 52] width 33 height 10
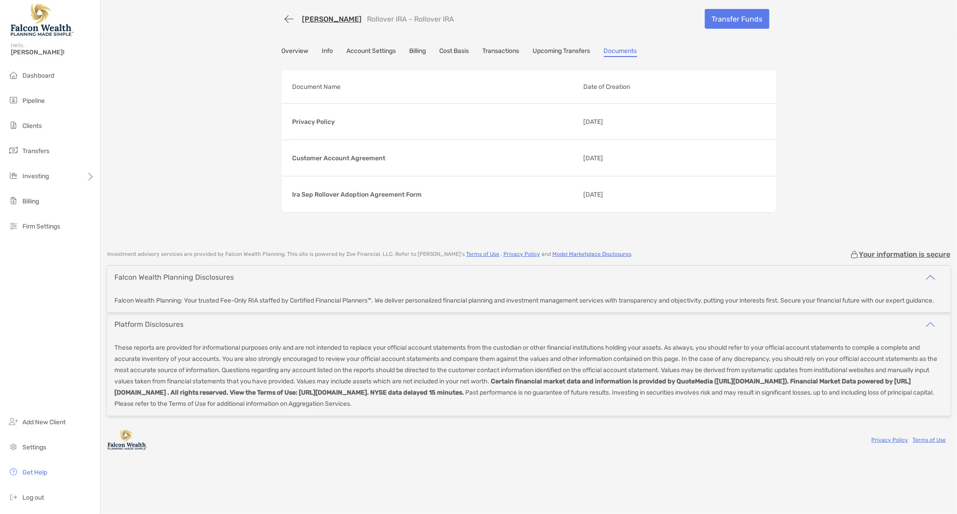
click at [459, 48] on link "Upcoming Transfers" at bounding box center [561, 52] width 57 height 10
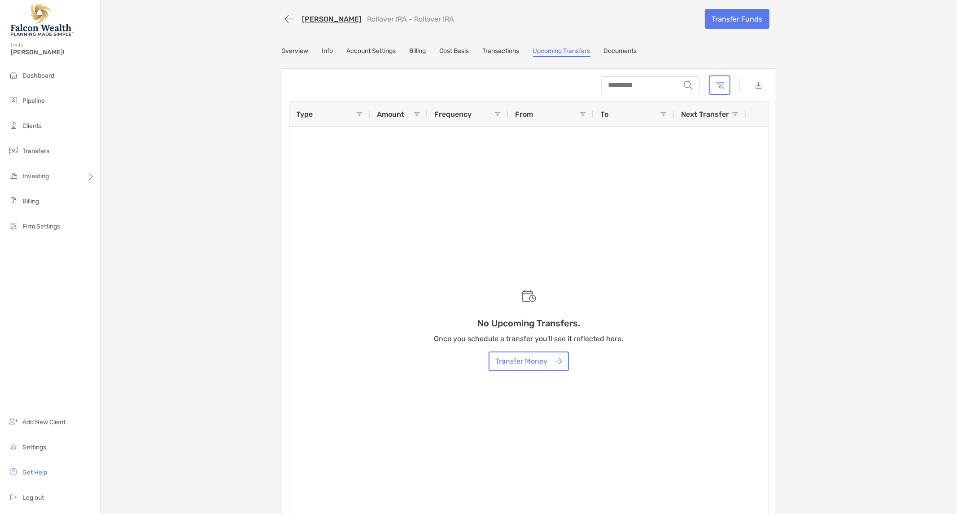
click at [459, 227] on div "[PERSON_NAME] Rollover IRA - Rollover IRA Transfer Funds Overview Info Account …" at bounding box center [528, 266] width 856 height 532
